Goal: Find specific page/section: Find specific page/section

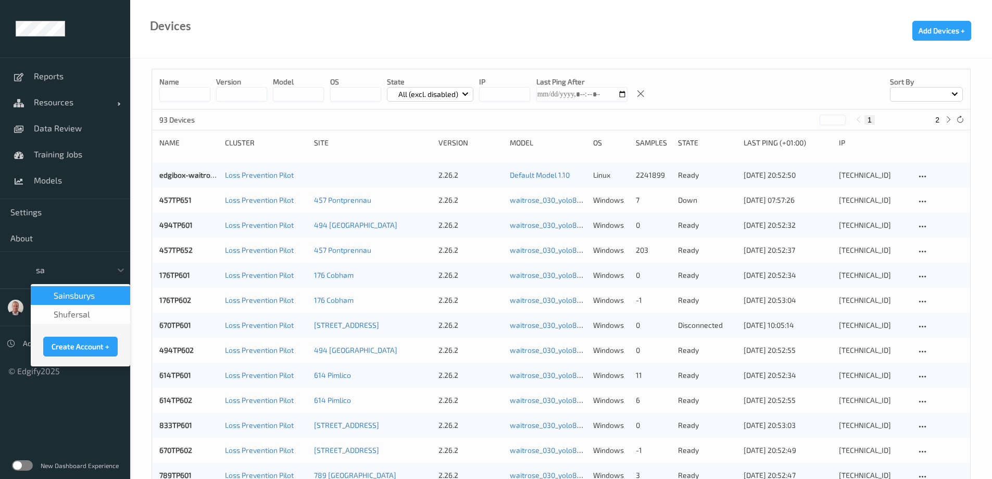
click at [82, 294] on span "Sainsburys" at bounding box center [74, 295] width 41 height 10
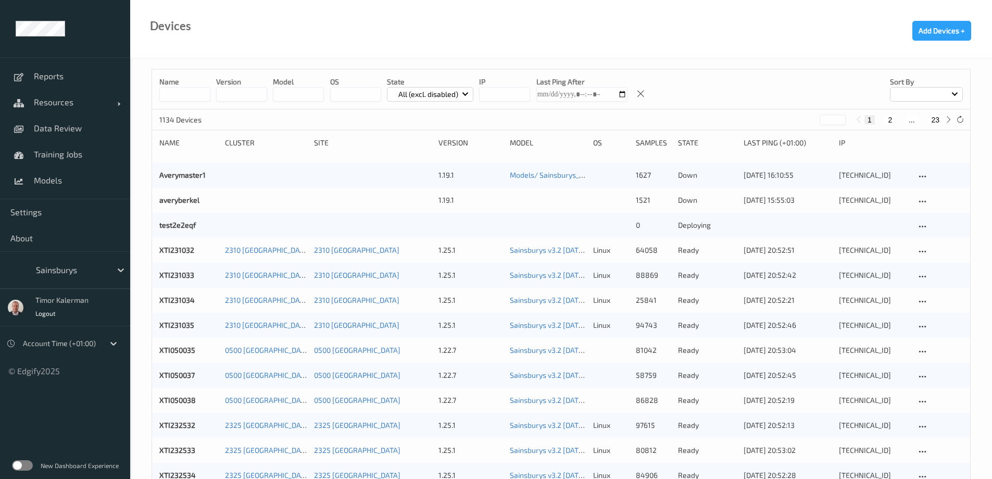
click at [193, 91] on input at bounding box center [184, 94] width 51 height 15
paste input "**********"
type input "**********"
click at [243, 92] on input "string" at bounding box center [241, 94] width 51 height 15
click at [25, 469] on label at bounding box center [22, 465] width 21 height 10
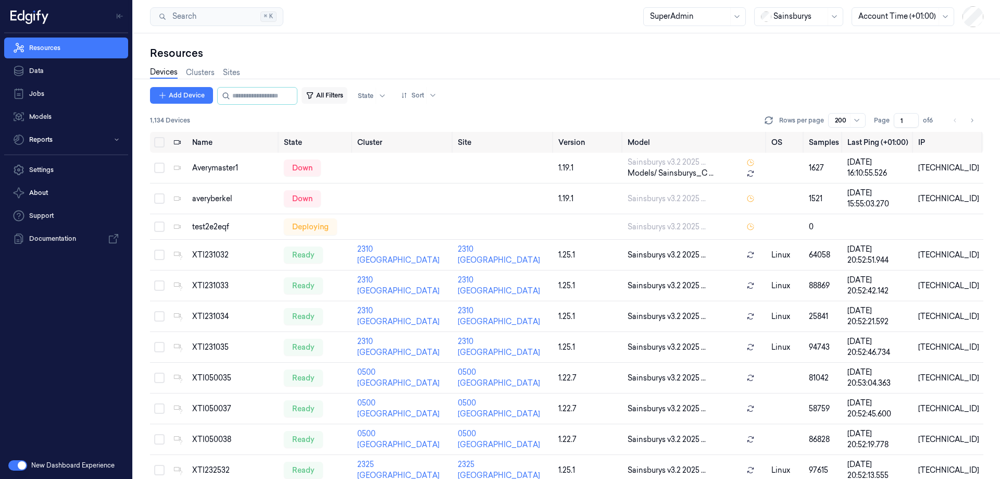
click at [339, 92] on button "All Filters" at bounding box center [325, 95] width 46 height 17
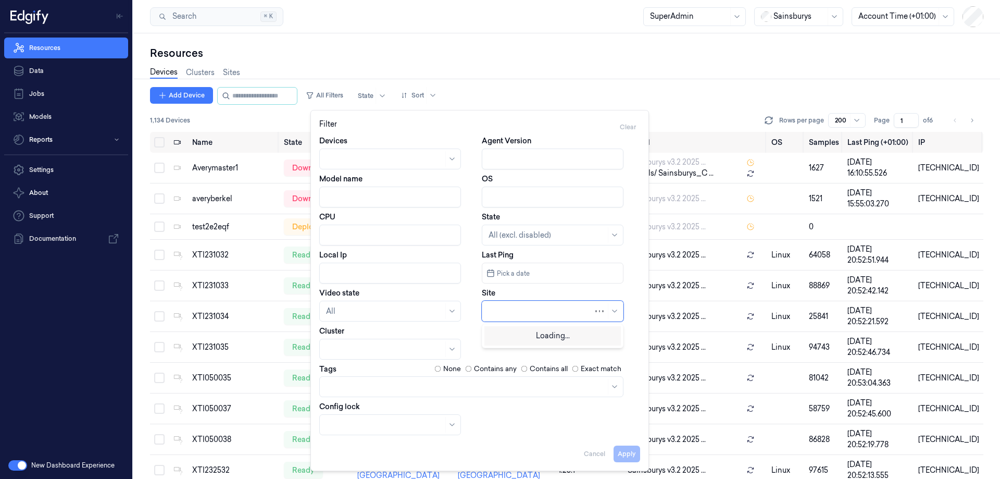
click at [523, 312] on div at bounding box center [541, 311] width 105 height 11
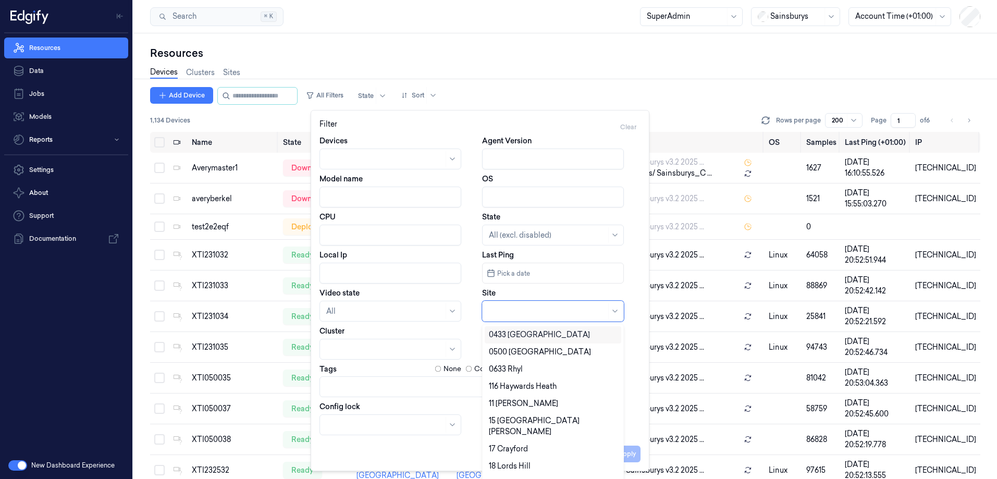
paste input "purely way"
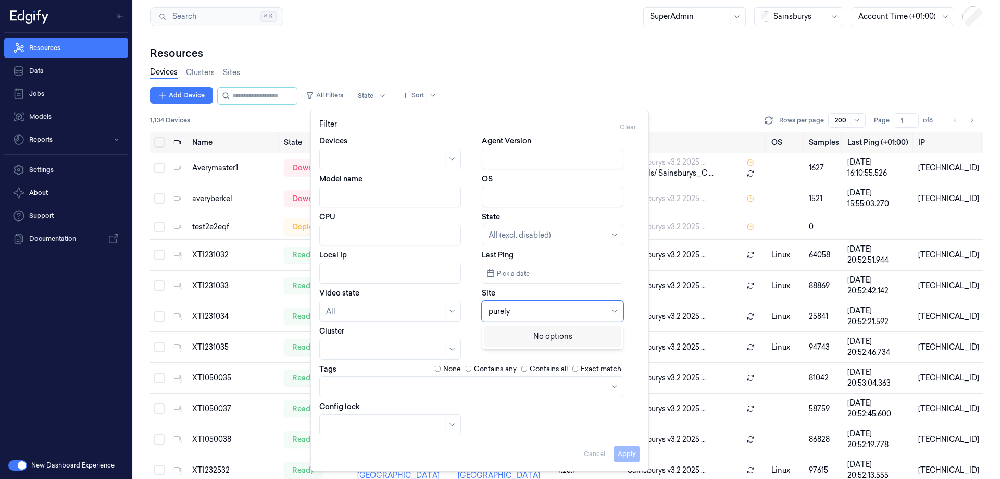
drag, startPoint x: 492, startPoint y: 315, endPoint x: 482, endPoint y: 316, distance: 10.4
click at [482, 316] on div "purely" at bounding box center [553, 311] width 142 height 21
type input "Purely"
click at [537, 311] on div at bounding box center [547, 311] width 117 height 11
click at [603, 303] on div at bounding box center [553, 311] width 142 height 21
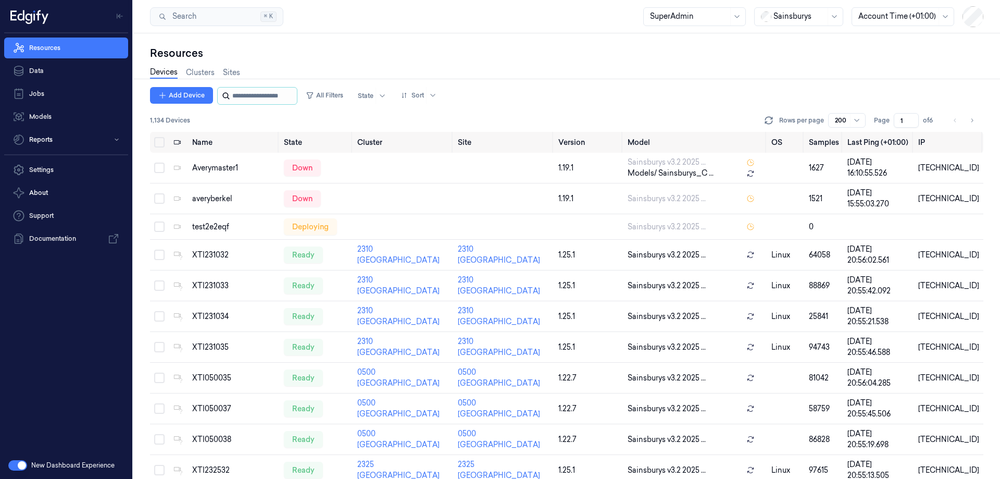
click at [275, 100] on input "string" at bounding box center [263, 96] width 63 height 17
click at [276, 95] on input "string" at bounding box center [263, 96] width 63 height 17
click at [345, 93] on button "All Filters" at bounding box center [325, 95] width 46 height 17
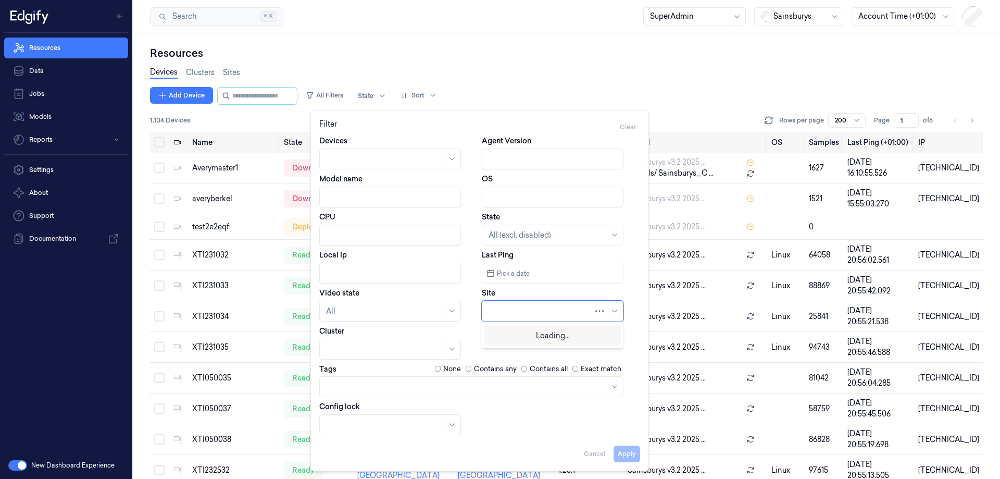
click at [516, 311] on div at bounding box center [541, 311] width 105 height 11
type input "Per"
click at [516, 302] on div at bounding box center [553, 311] width 142 height 21
type input "Pur"
click at [508, 329] on div "52 Purley Way" at bounding box center [525, 334] width 73 height 11
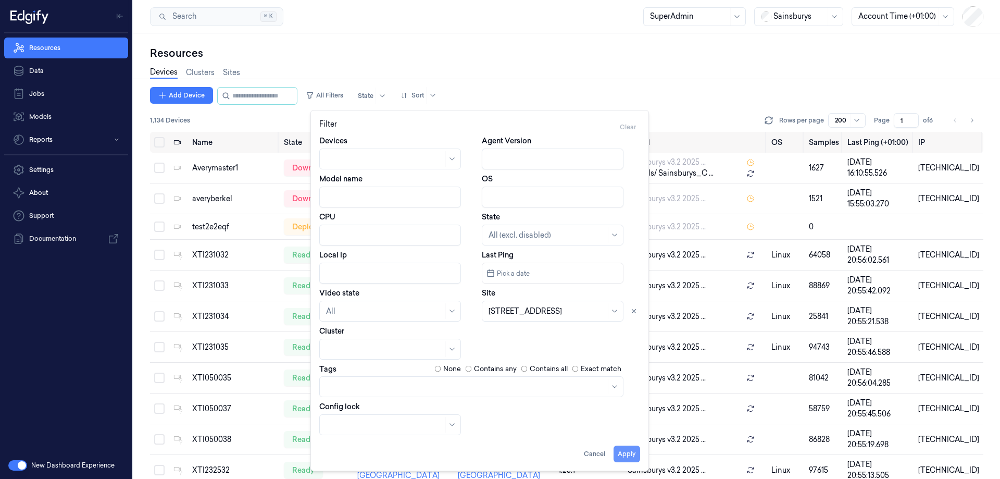
click at [627, 456] on button "Apply" at bounding box center [627, 453] width 27 height 17
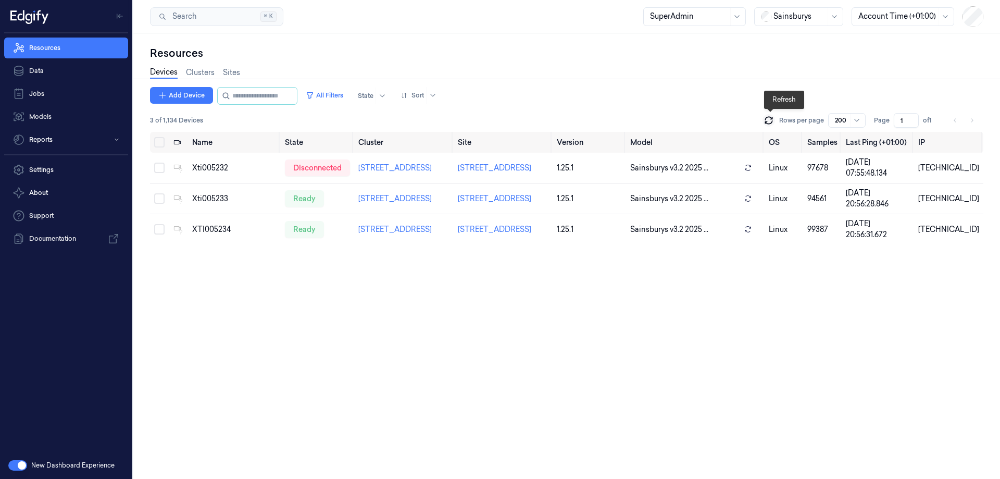
click at [770, 121] on icon at bounding box center [769, 120] width 10 height 10
click at [220, 170] on div "Xti005232" at bounding box center [234, 168] width 84 height 11
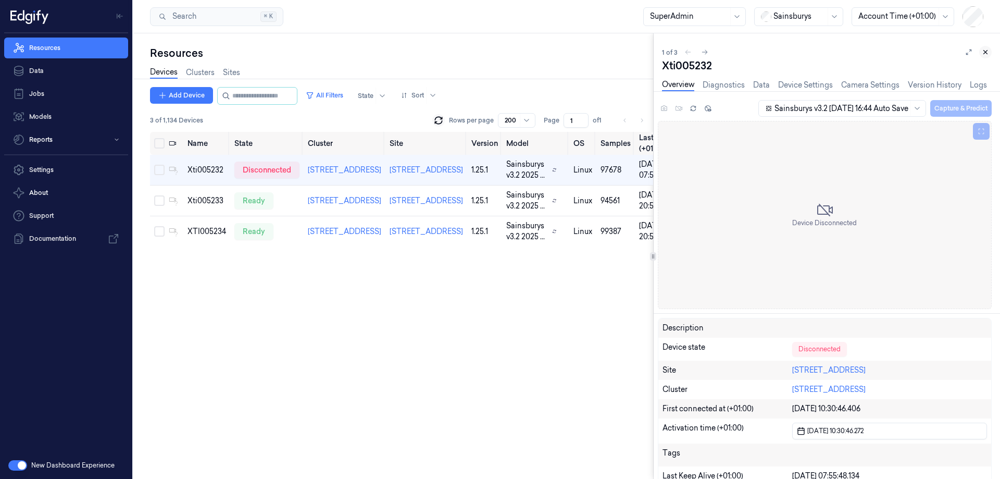
click at [986, 51] on icon at bounding box center [985, 51] width 7 height 7
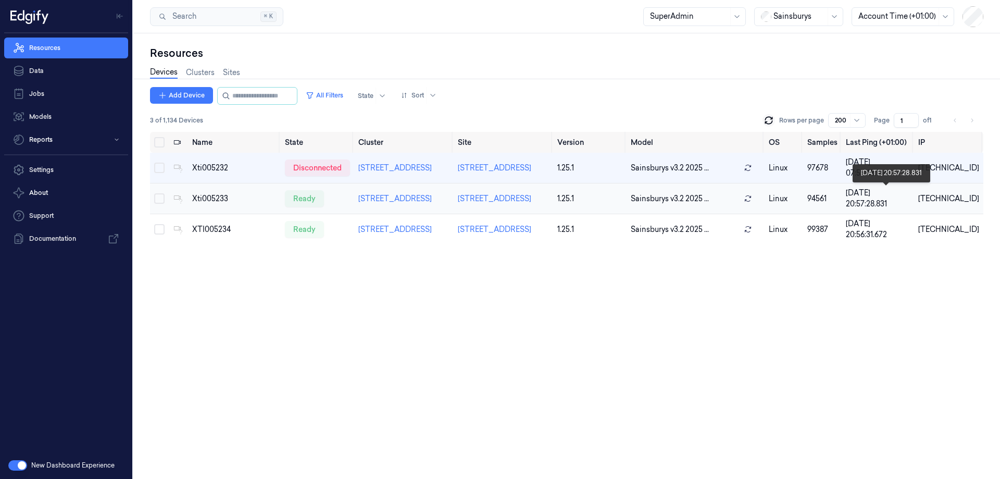
drag, startPoint x: 974, startPoint y: 197, endPoint x: 916, endPoint y: 200, distance: 58.4
click at [916, 200] on tr "Xti005233 ready 52 Purley Way 52 Purley Way 1.25.1 Sainsburys v3.2 2025 ... lin…" at bounding box center [567, 198] width 834 height 31
copy tr "10.218.62.33"
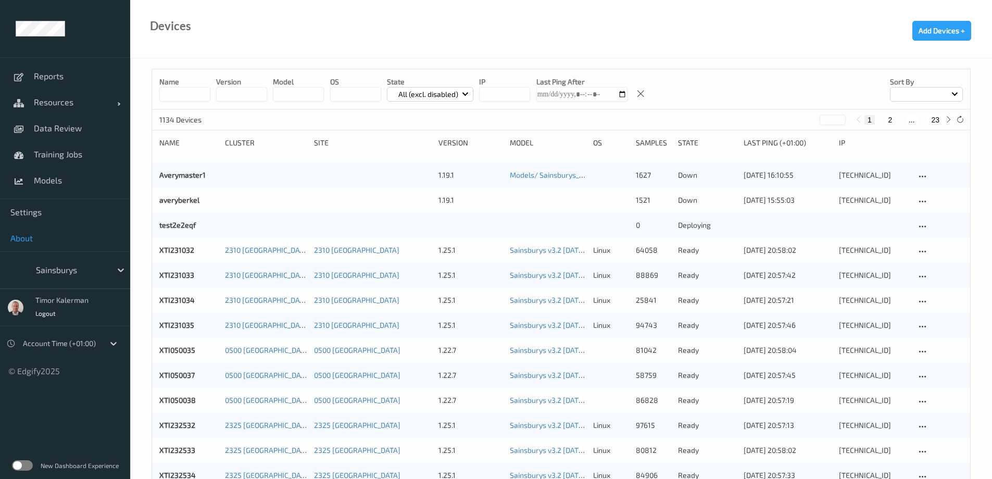
click at [34, 245] on link "About" at bounding box center [65, 238] width 130 height 26
